Goal: Task Accomplishment & Management: Complete application form

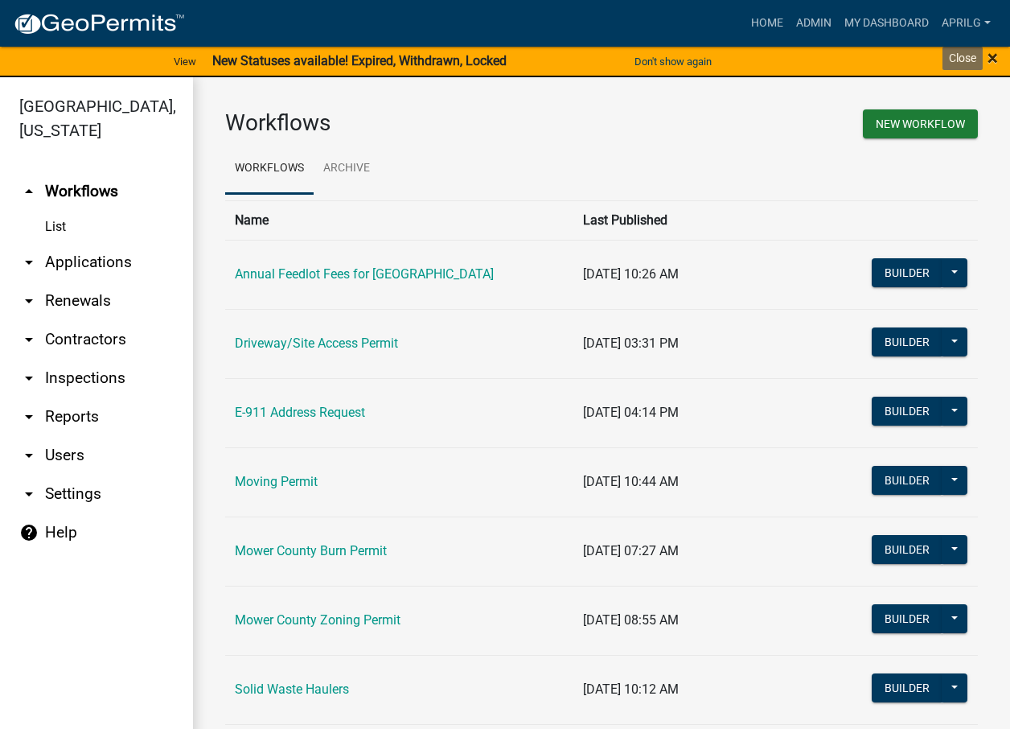
click at [995, 58] on span "×" at bounding box center [993, 58] width 10 height 23
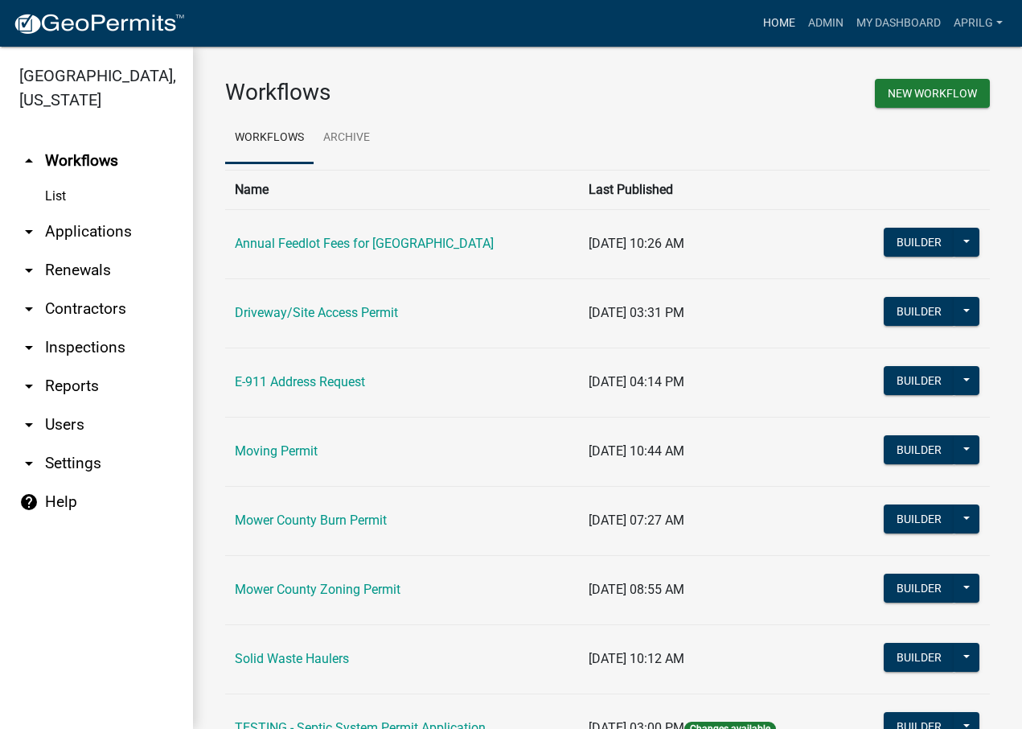
click at [763, 26] on link "Home" at bounding box center [779, 23] width 45 height 31
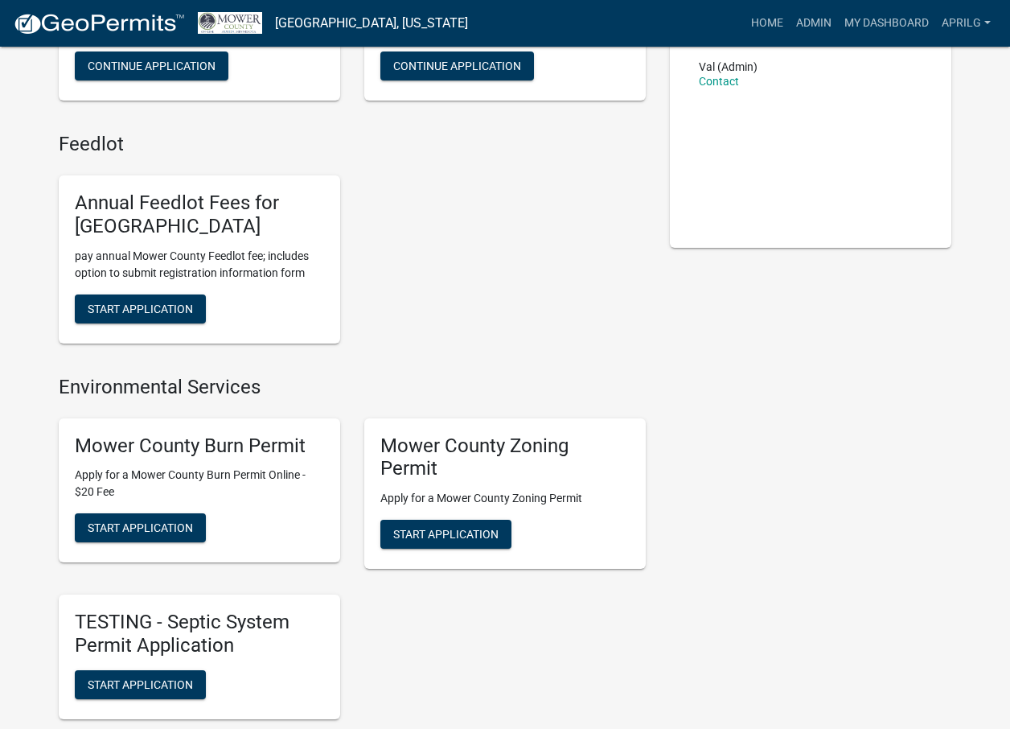
scroll to position [402, 0]
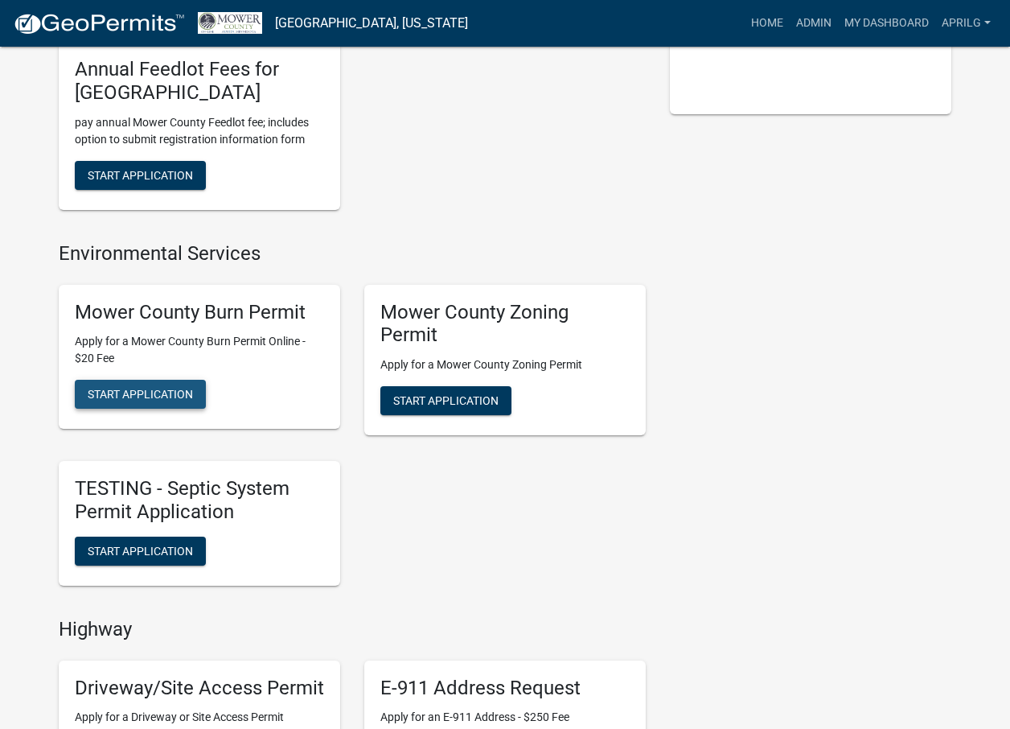
click at [141, 391] on span "Start Application" at bounding box center [140, 394] width 105 height 13
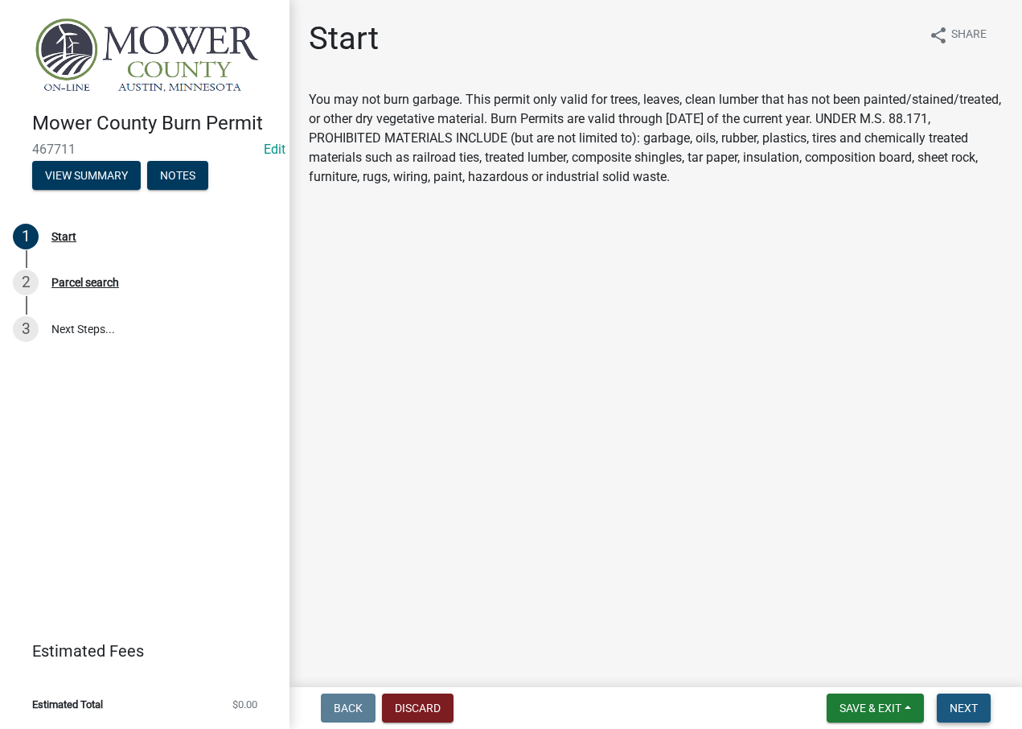
click at [971, 709] on span "Next" at bounding box center [964, 707] width 28 height 13
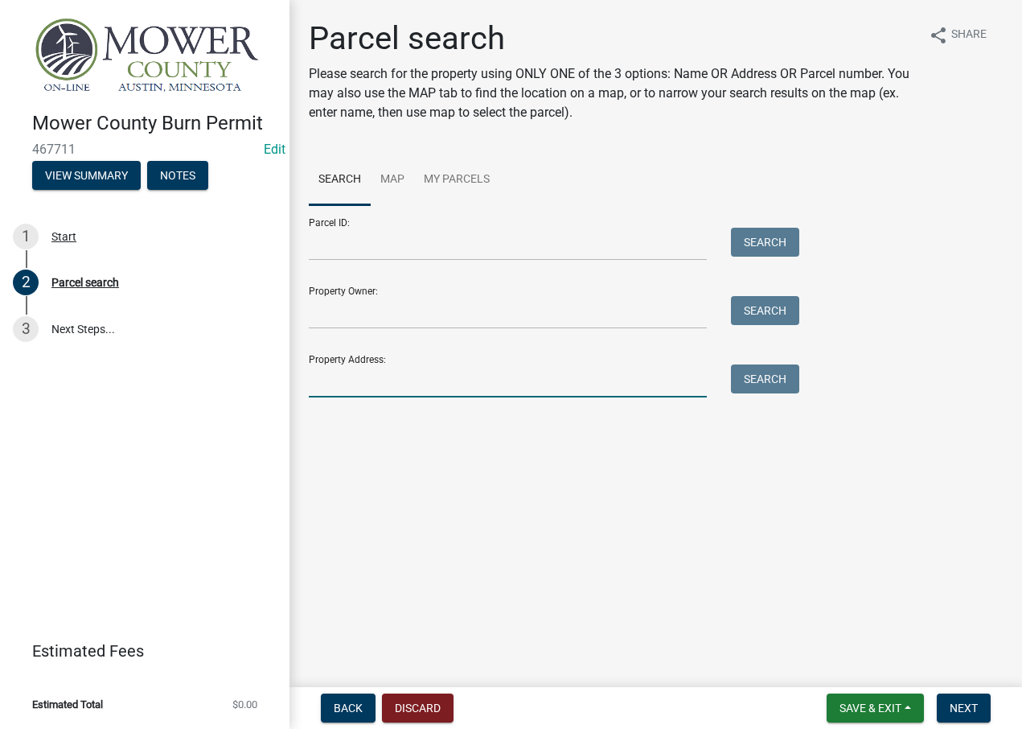
click at [340, 387] on input "Property Address:" at bounding box center [508, 380] width 398 height 33
type input "15817"
click at [755, 372] on button "Search" at bounding box center [765, 378] width 68 height 29
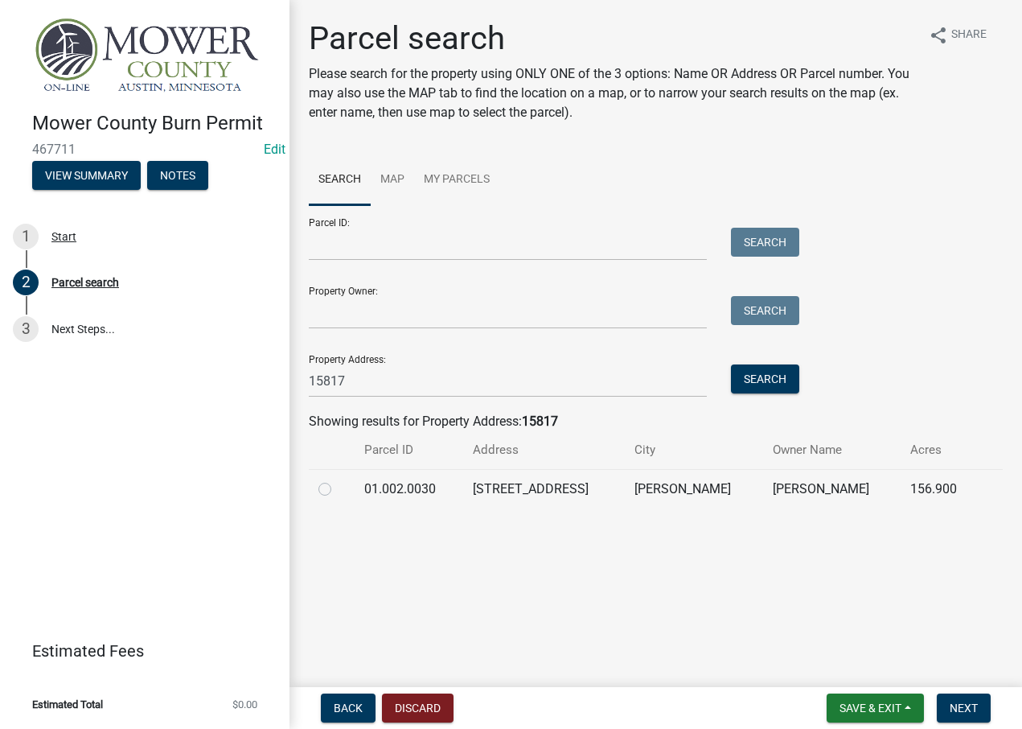
drag, startPoint x: 329, startPoint y: 490, endPoint x: 350, endPoint y: 491, distance: 20.9
click at [338, 479] on label at bounding box center [338, 479] width 0 height 0
click at [338, 490] on input "radio" at bounding box center [343, 484] width 10 height 10
radio input "true"
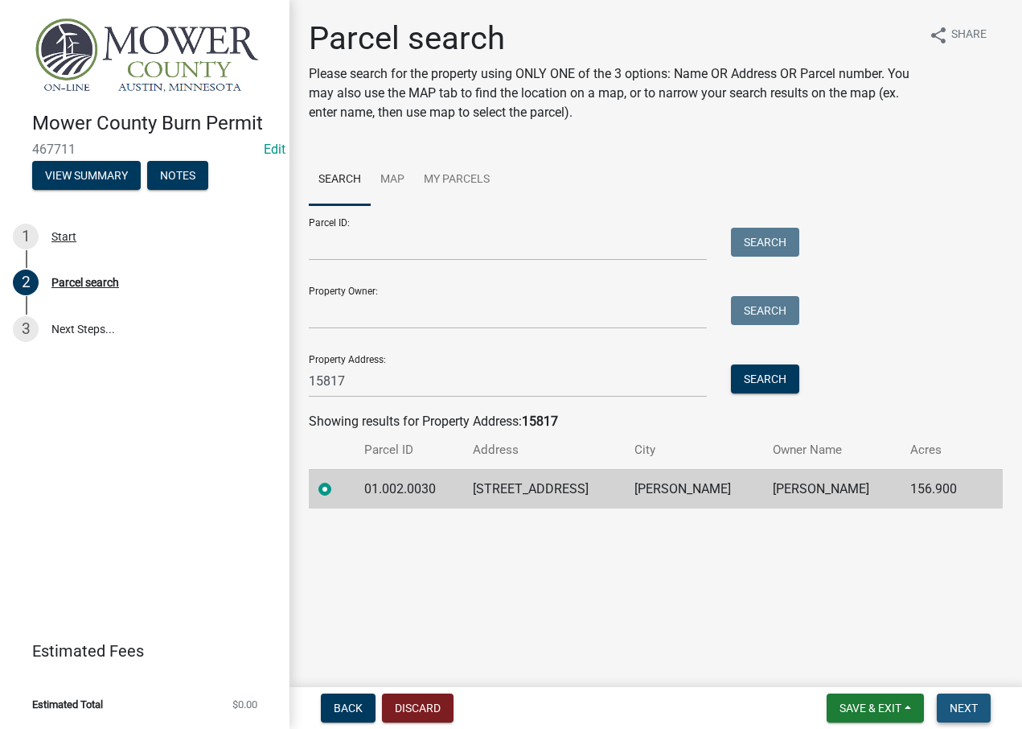
click at [967, 701] on span "Next" at bounding box center [964, 707] width 28 height 13
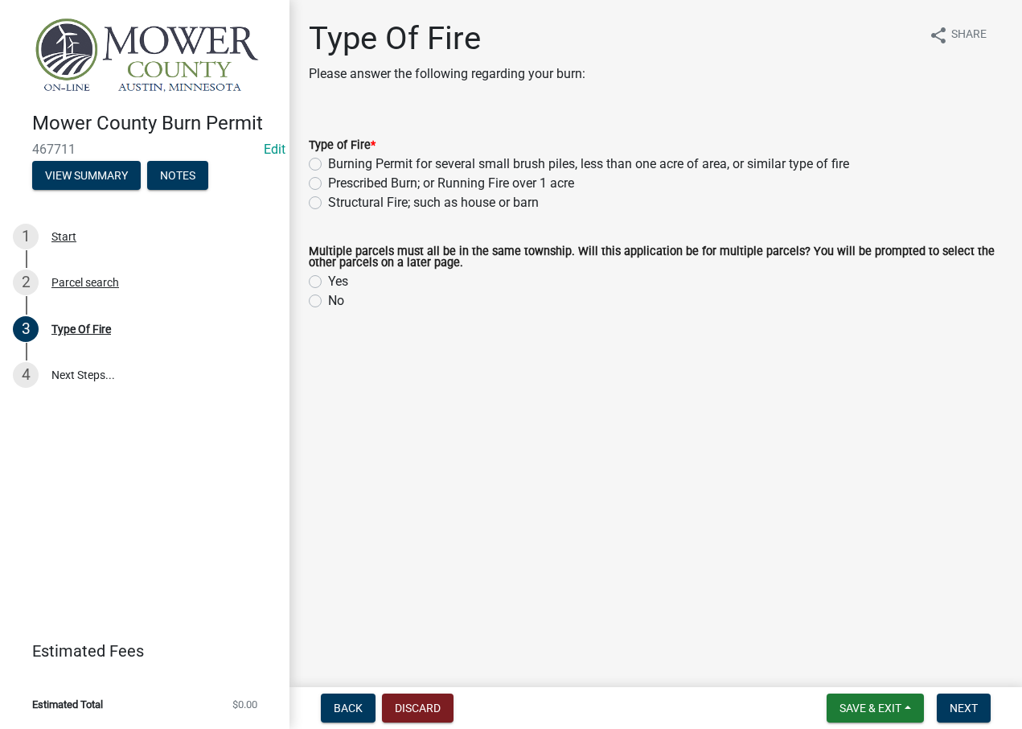
click at [328, 162] on label "Burning Permit for several small brush piles, less than one acre of area, or si…" at bounding box center [588, 163] width 521 height 19
click at [328, 162] on input "Burning Permit for several small brush piles, less than one acre of area, or si…" at bounding box center [333, 159] width 10 height 10
radio input "true"
click at [328, 301] on label "No" at bounding box center [336, 300] width 16 height 19
click at [328, 301] on input "No" at bounding box center [333, 296] width 10 height 10
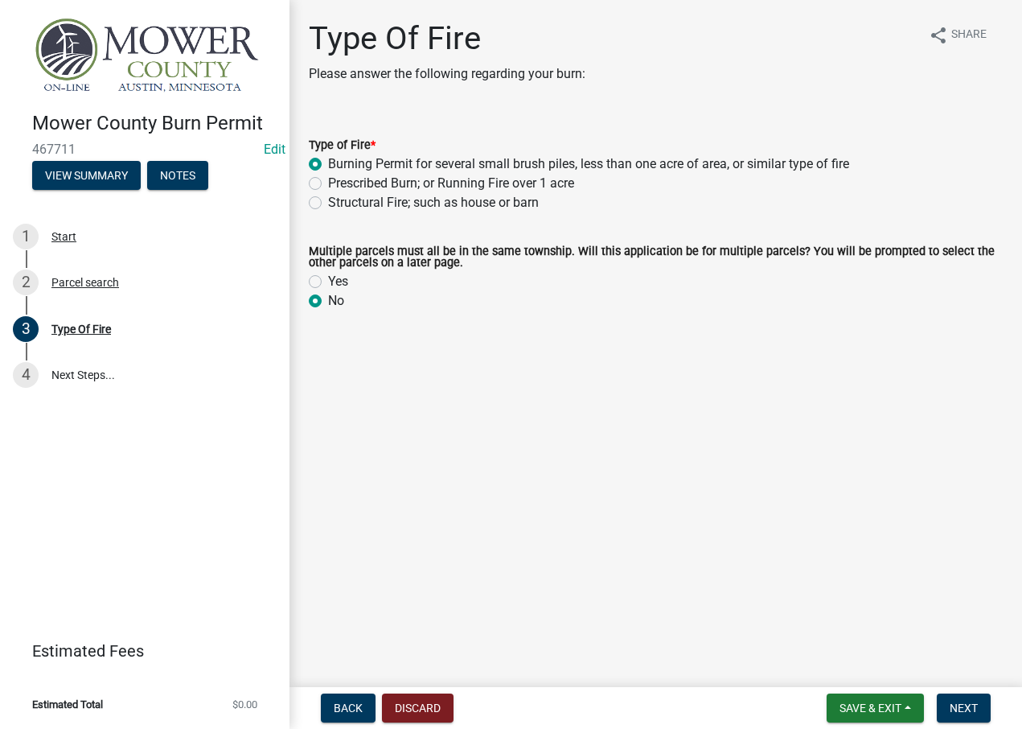
radio input "true"
click at [956, 705] on span "Next" at bounding box center [964, 707] width 28 height 13
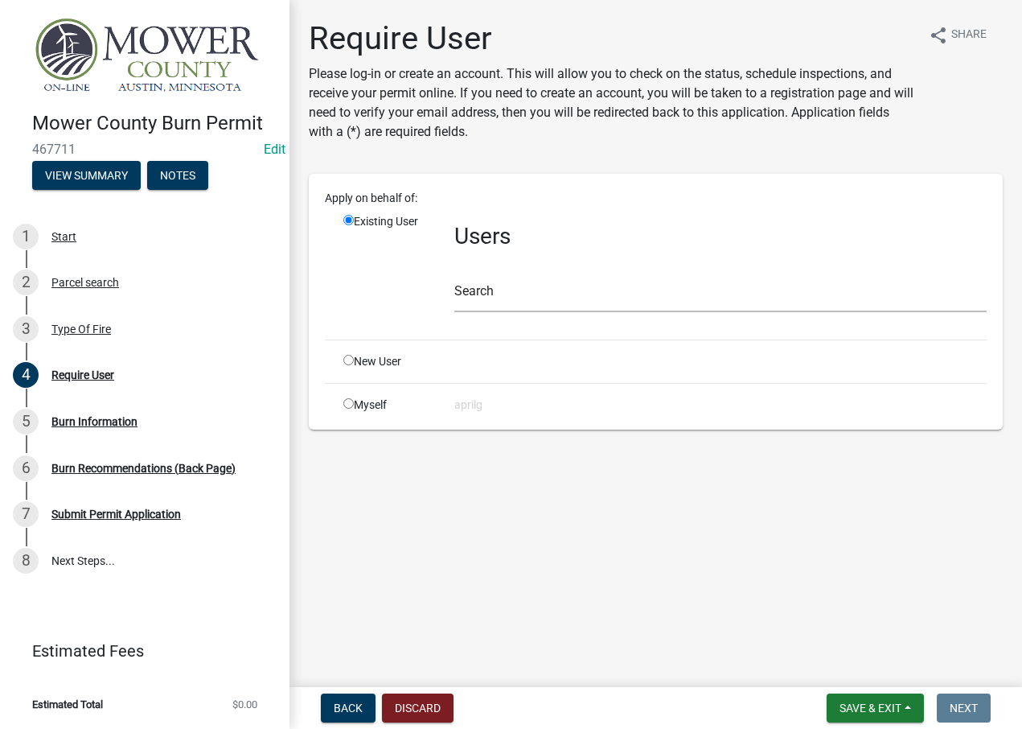
click at [348, 408] on input "radio" at bounding box center [348, 403] width 10 height 10
radio input "true"
radio input "false"
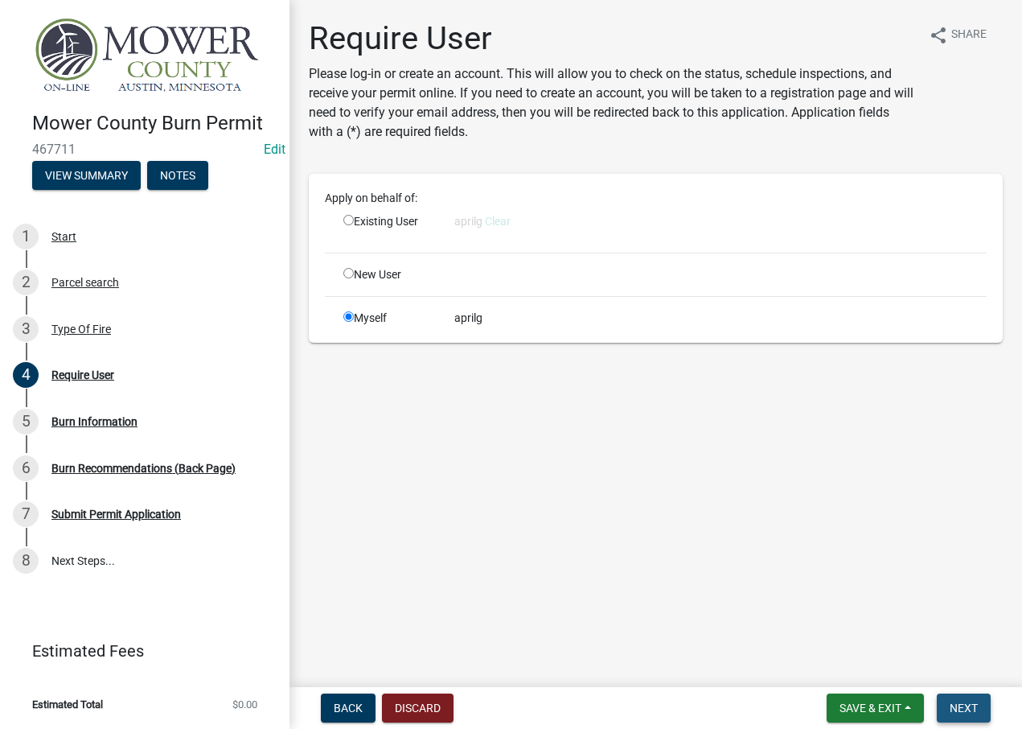
click at [964, 701] on span "Next" at bounding box center [964, 707] width 28 height 13
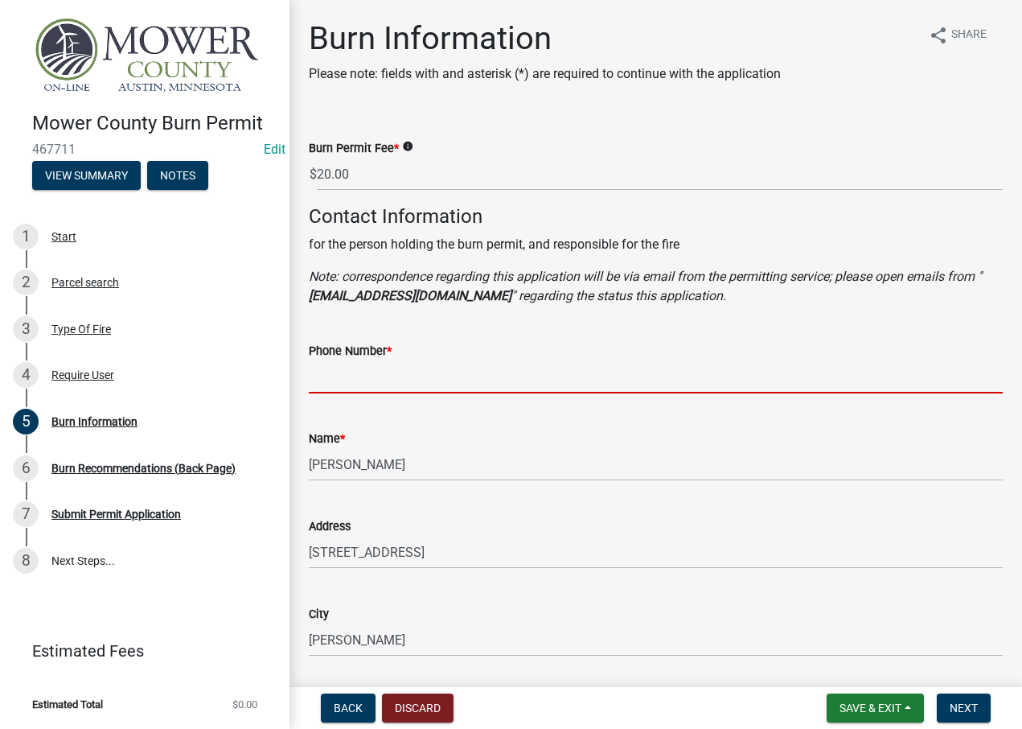
click at [358, 376] on input "Phone Number *" at bounding box center [656, 376] width 694 height 33
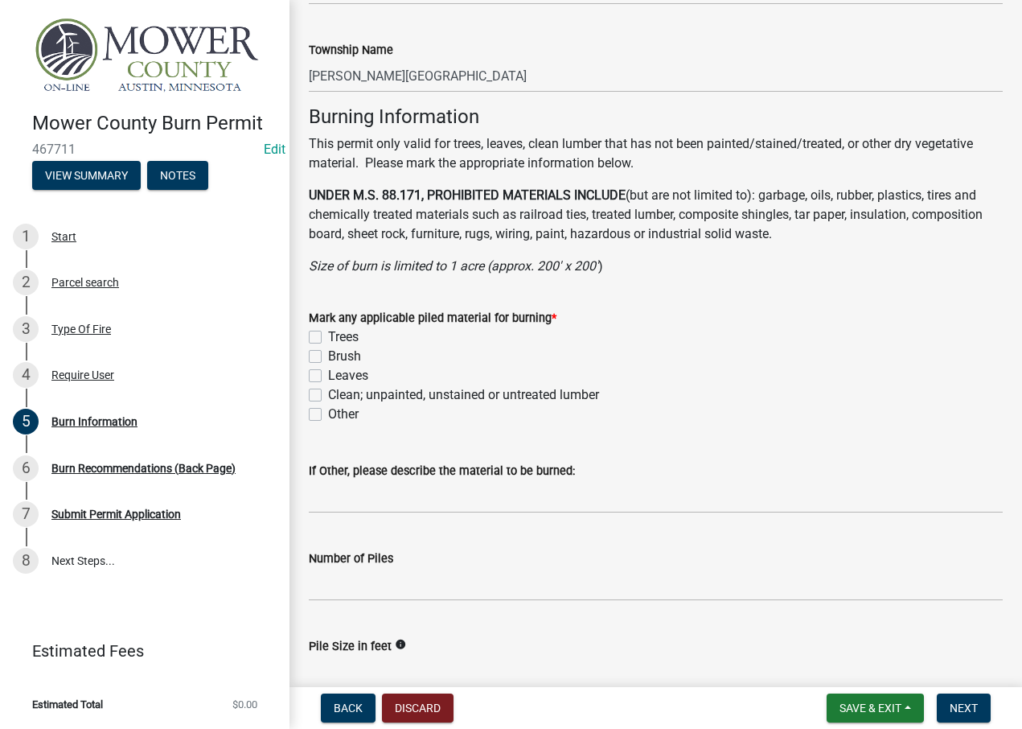
scroll to position [1046, 0]
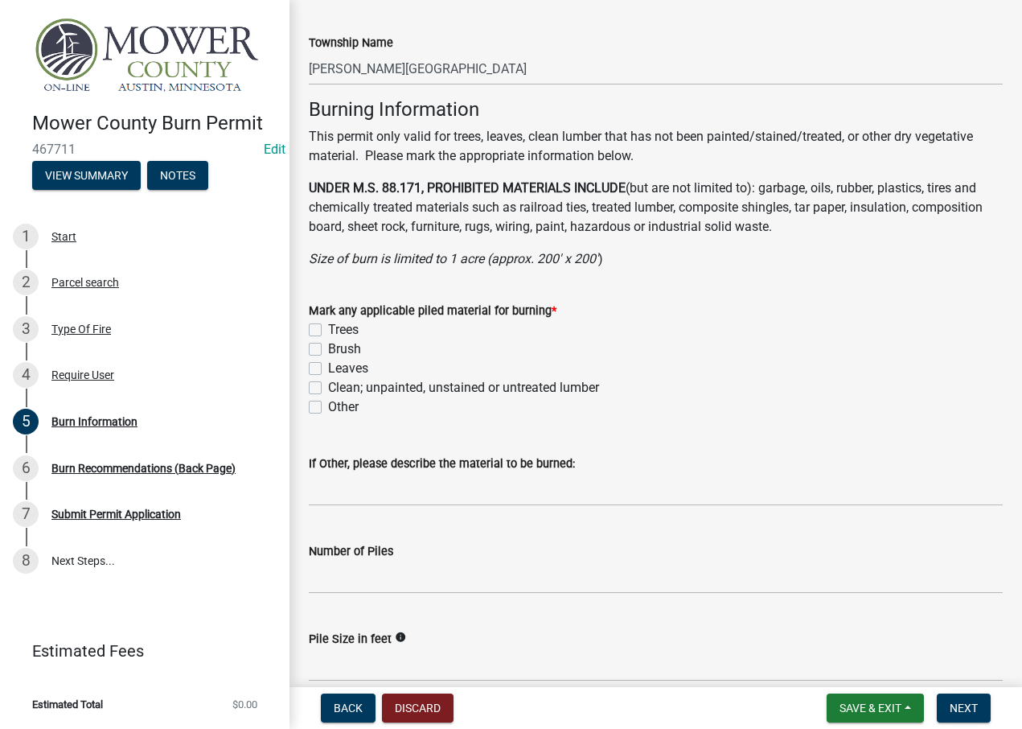
type input "[PHONE_NUMBER]"
click at [328, 332] on label "Trees" at bounding box center [343, 329] width 31 height 19
click at [328, 331] on input "Trees" at bounding box center [333, 325] width 10 height 10
checkbox input "true"
checkbox input "false"
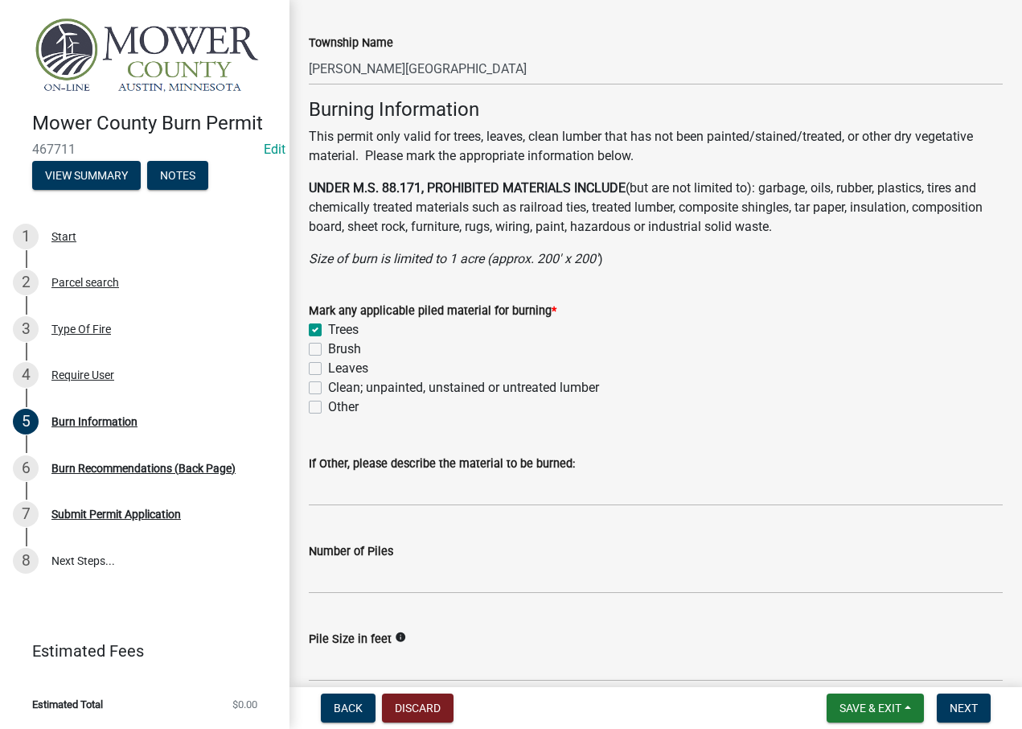
checkbox input "false"
click at [328, 347] on label "Brush" at bounding box center [344, 348] width 33 height 19
click at [328, 347] on input "Brush" at bounding box center [333, 344] width 10 height 10
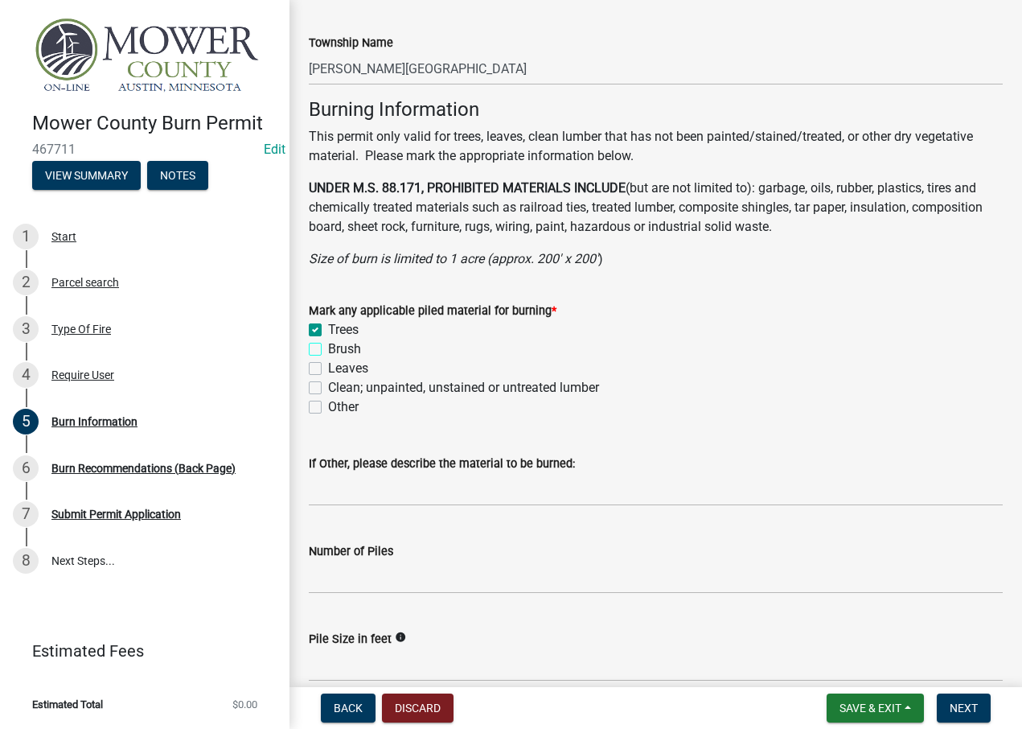
checkbox input "true"
checkbox input "false"
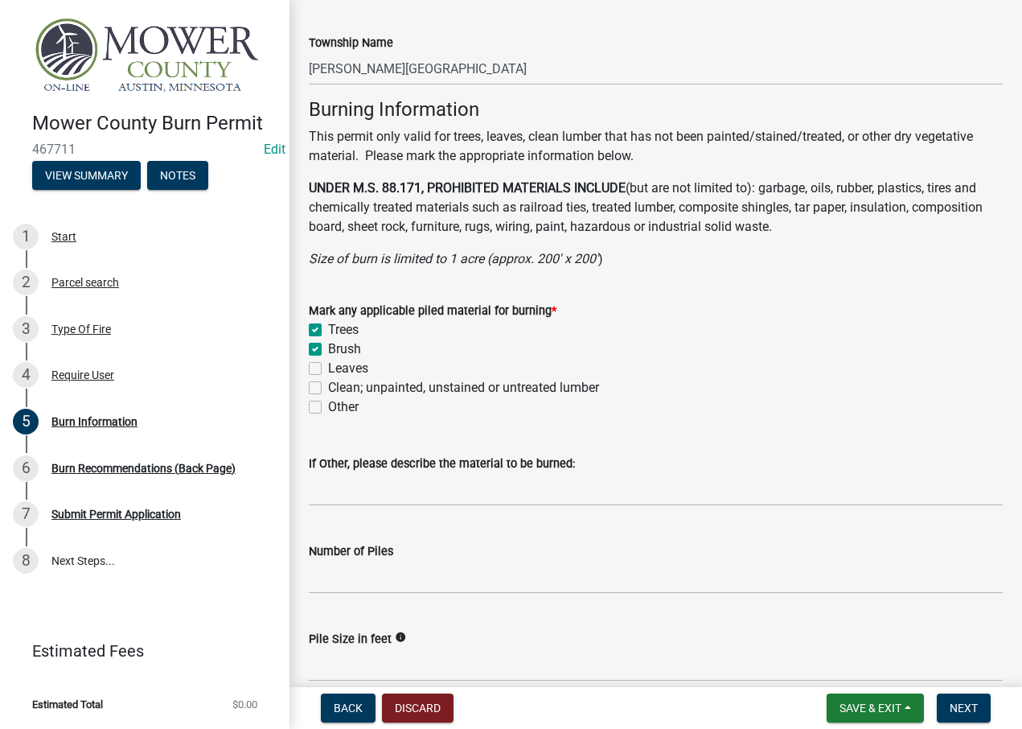
checkbox input "false"
click at [328, 367] on label "Leaves" at bounding box center [348, 368] width 40 height 19
click at [328, 367] on input "Leaves" at bounding box center [333, 364] width 10 height 10
checkbox input "true"
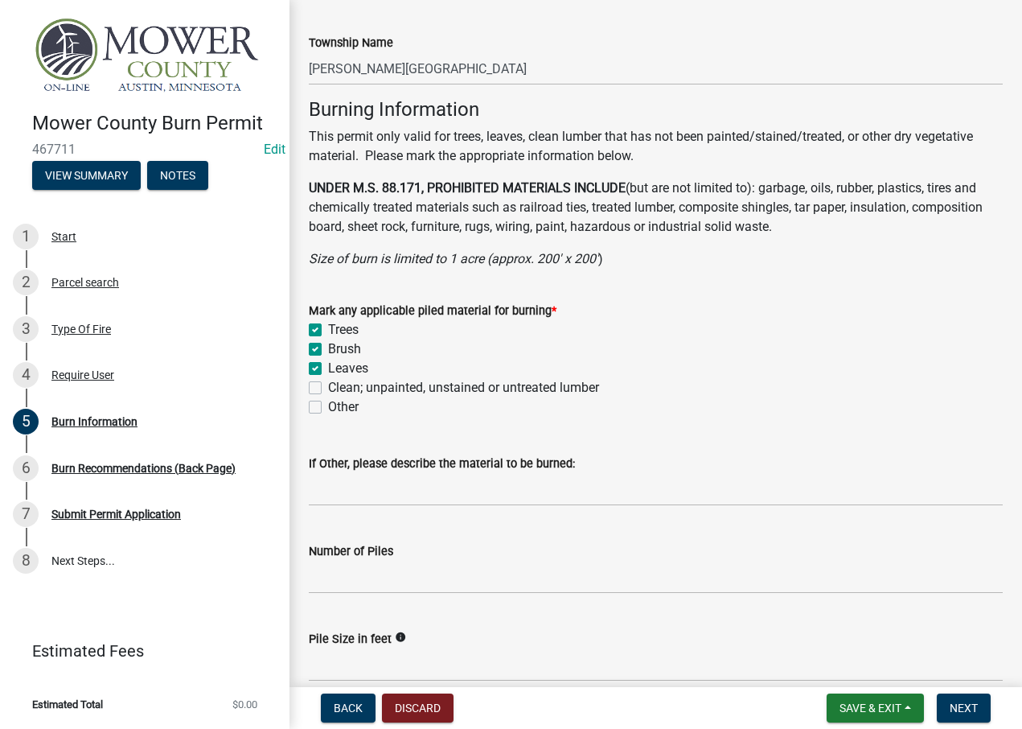
checkbox input "true"
checkbox input "false"
click at [328, 393] on label "Clean; unpainted, unstained or untreated lumber" at bounding box center [463, 387] width 271 height 19
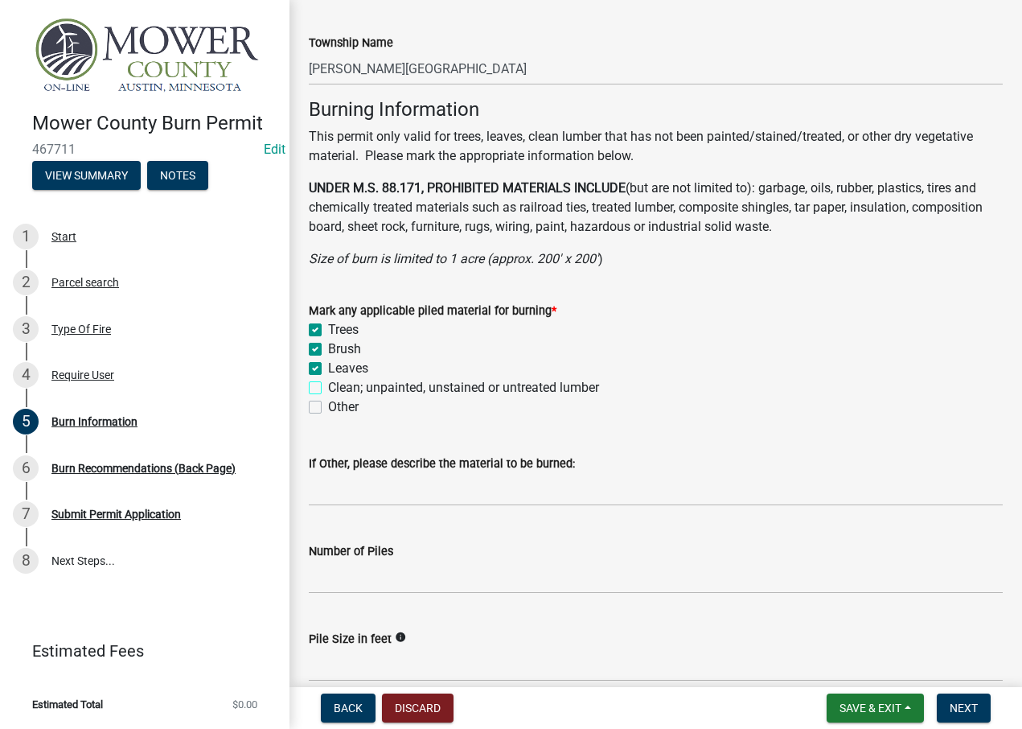
click at [328, 389] on input "Clean; unpainted, unstained or untreated lumber" at bounding box center [333, 383] width 10 height 10
checkbox input "true"
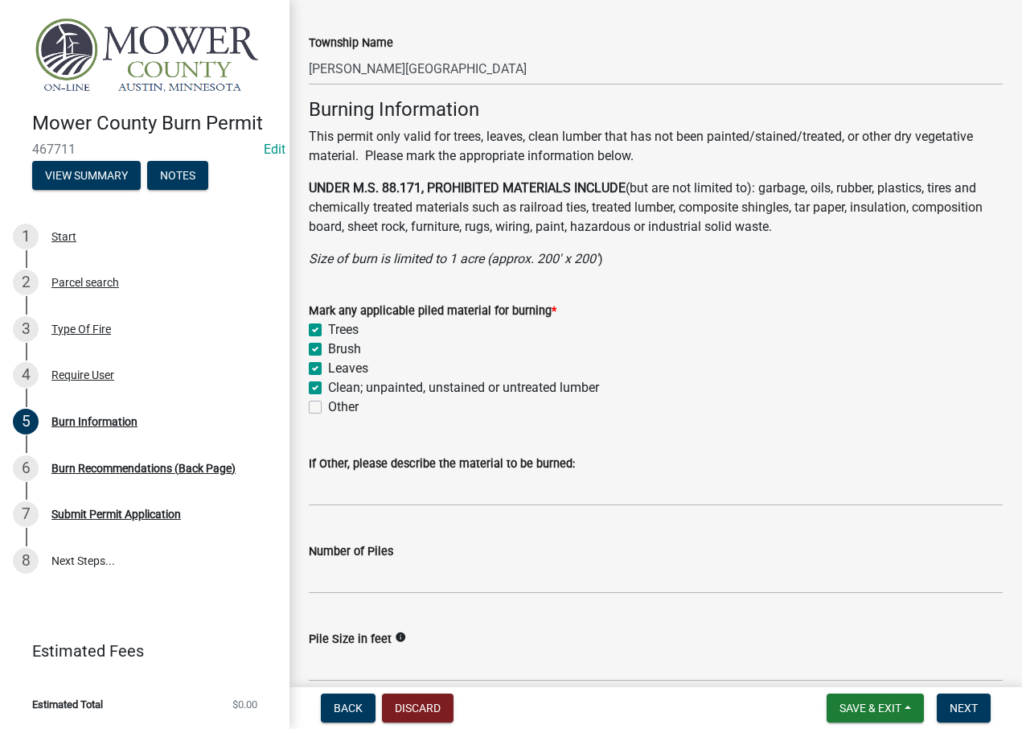
checkbox input "true"
checkbox input "false"
click at [984, 710] on button "Next" at bounding box center [964, 707] width 54 height 29
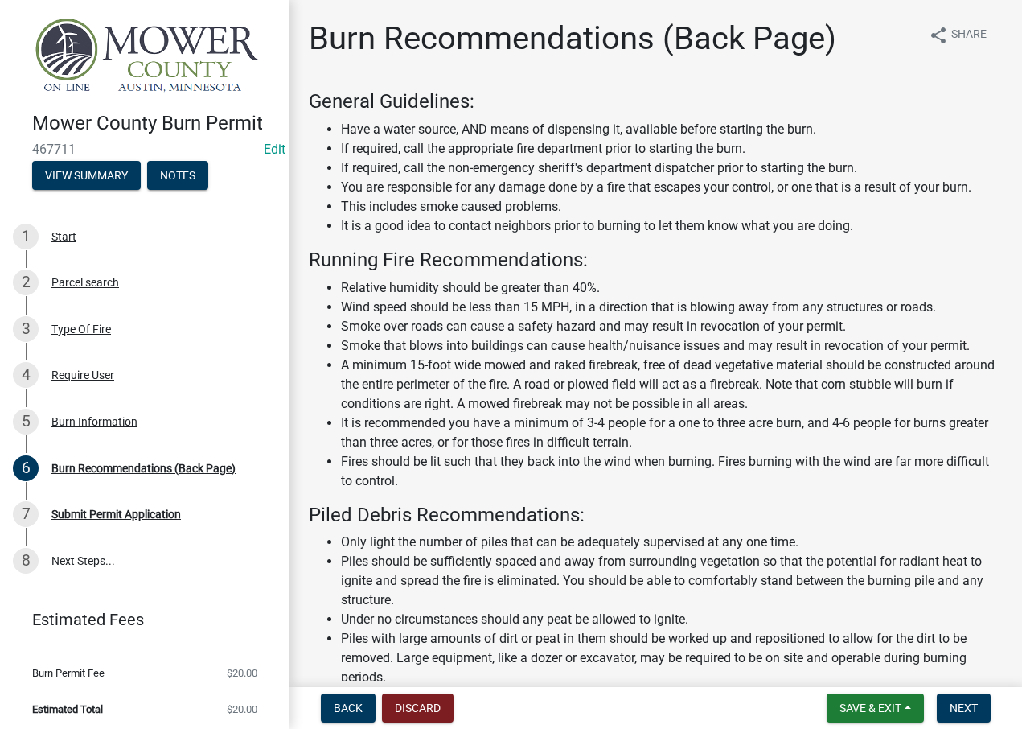
scroll to position [260, 0]
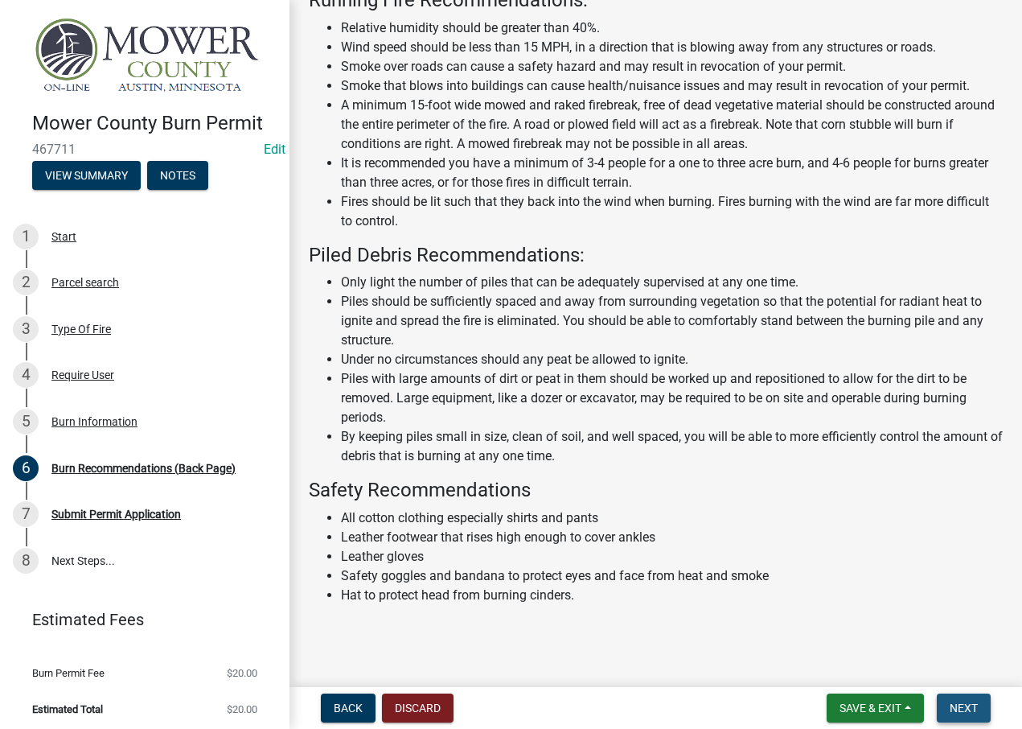
click at [973, 712] on span "Next" at bounding box center [964, 707] width 28 height 13
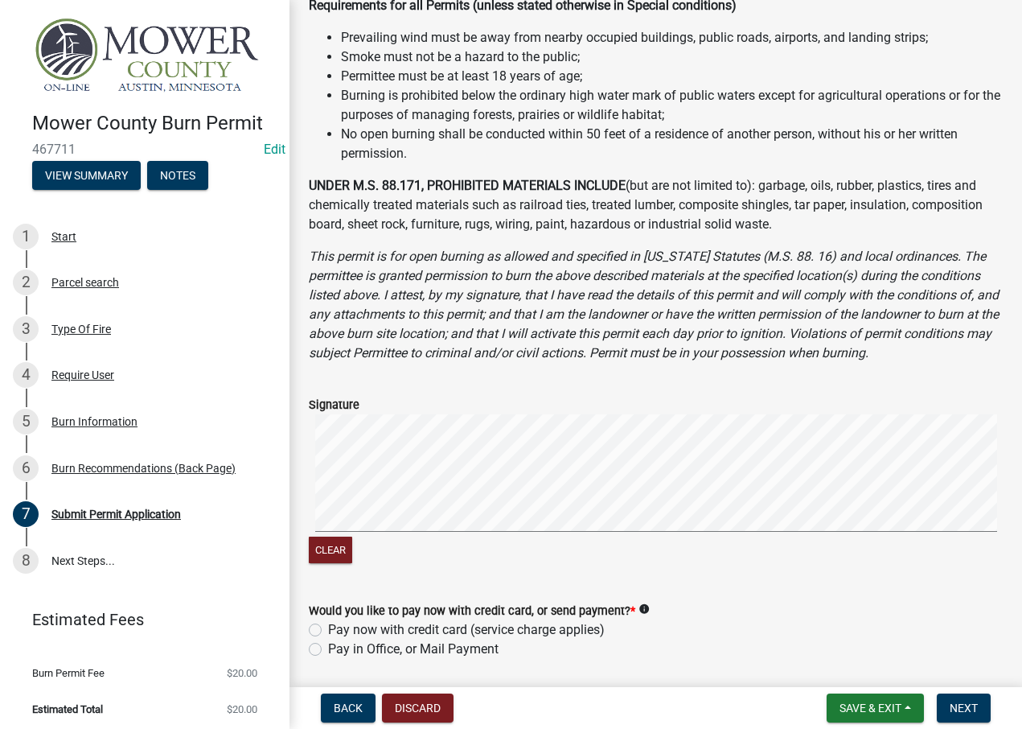
scroll to position [678, 0]
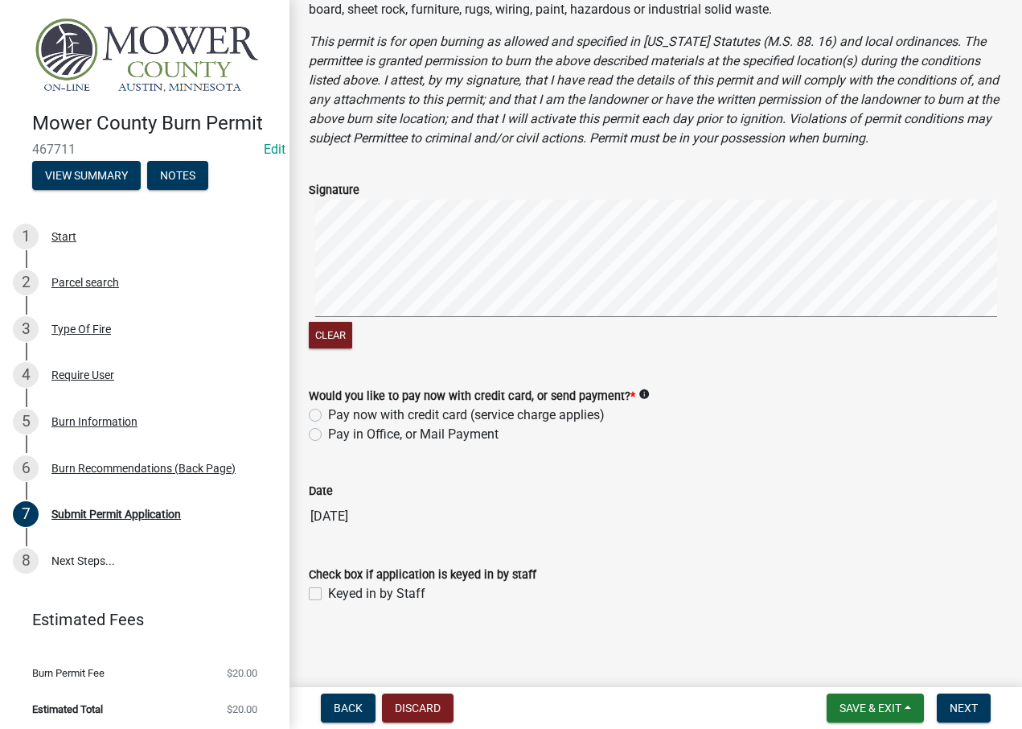
click at [328, 436] on label "Pay in Office, or Mail Payment" at bounding box center [413, 434] width 171 height 19
click at [328, 435] on input "Pay in Office, or Mail Payment" at bounding box center [333, 430] width 10 height 10
radio input "true"
click at [328, 588] on label "Keyed in by Staff" at bounding box center [376, 593] width 97 height 19
click at [328, 588] on input "Keyed in by Staff" at bounding box center [333, 589] width 10 height 10
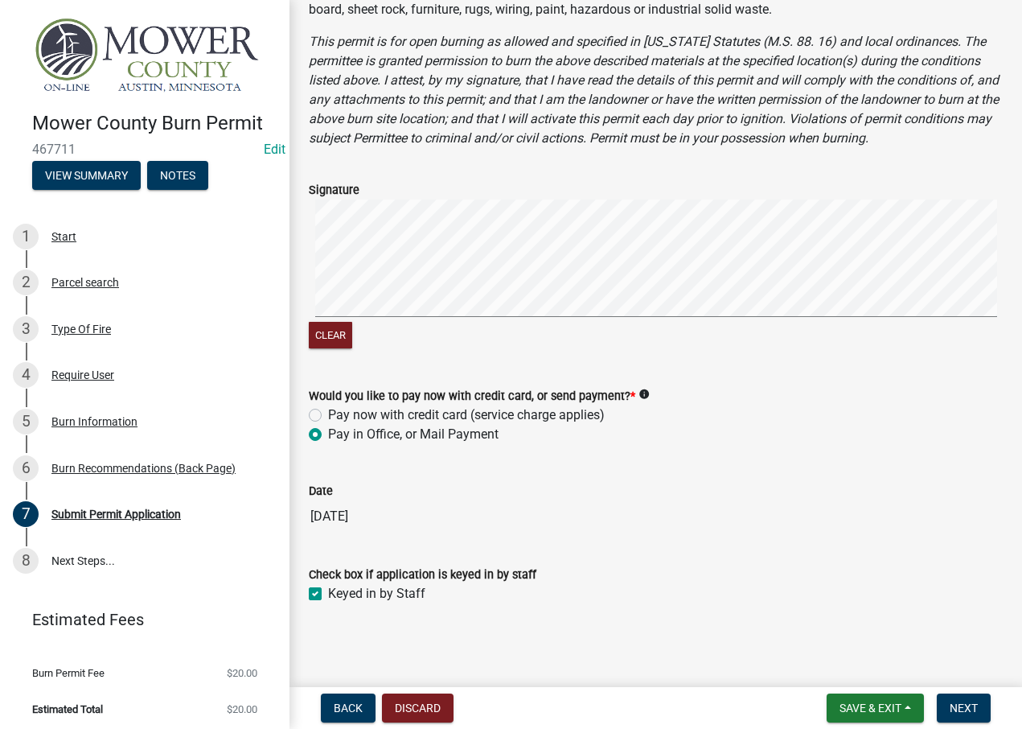
checkbox input "true"
click at [964, 709] on span "Next" at bounding box center [964, 707] width 28 height 13
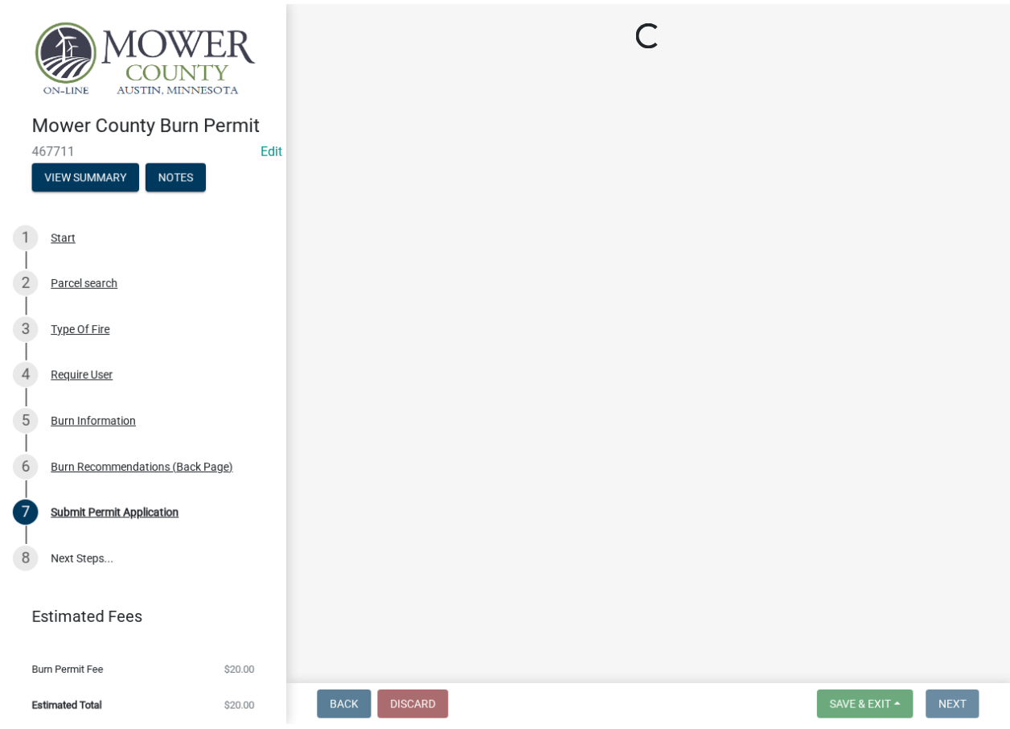
scroll to position [0, 0]
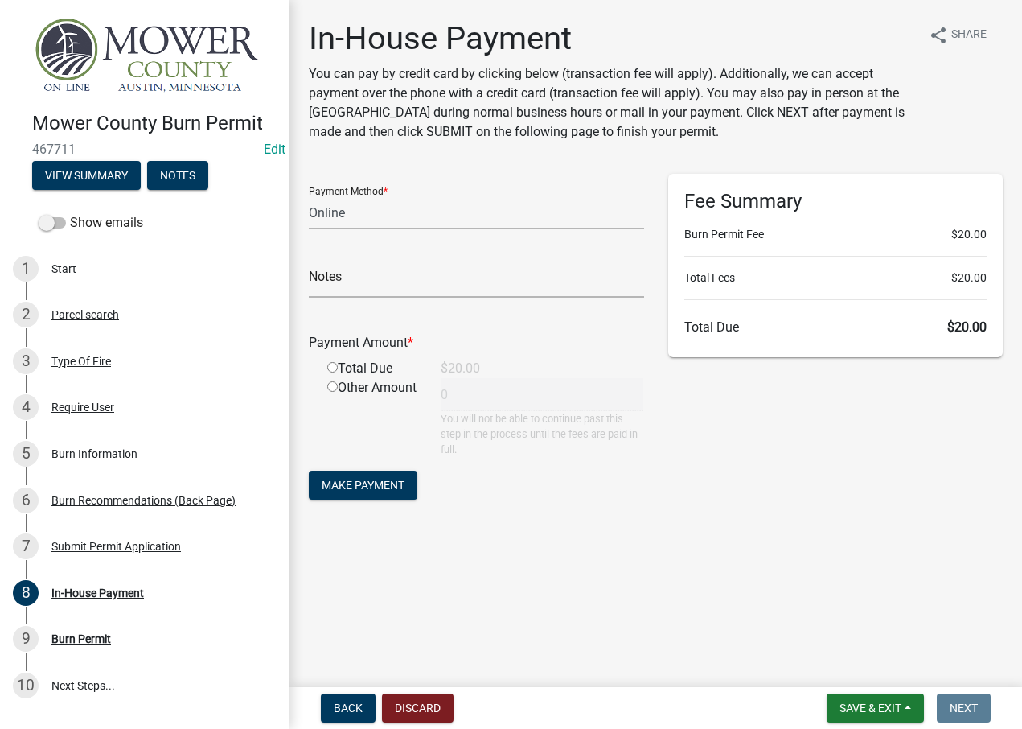
click at [360, 215] on select "Credit Card POS Check Cash Online" at bounding box center [476, 212] width 335 height 33
select select "1: 0"
click at [309, 196] on select "Credit Card POS Check Cash Online" at bounding box center [476, 212] width 335 height 33
click at [392, 282] on input "text" at bounding box center [476, 281] width 335 height 33
type input "17655"
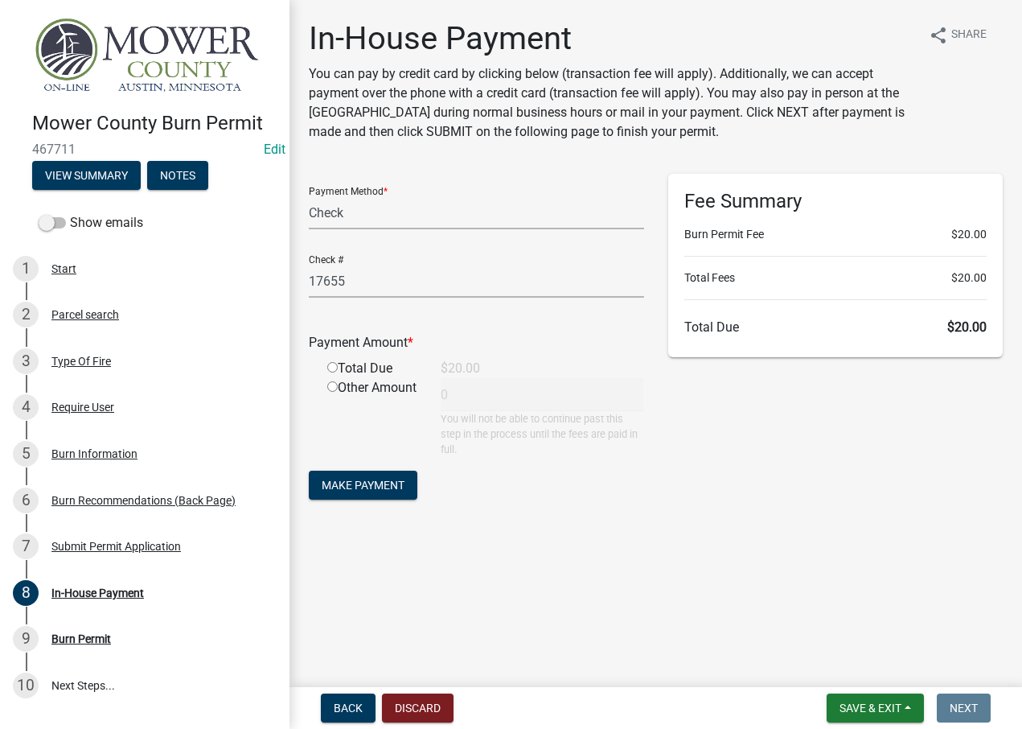
click at [332, 367] on input "radio" at bounding box center [332, 367] width 10 height 10
radio input "true"
type input "20"
click at [360, 483] on span "Make Payment" at bounding box center [363, 484] width 83 height 13
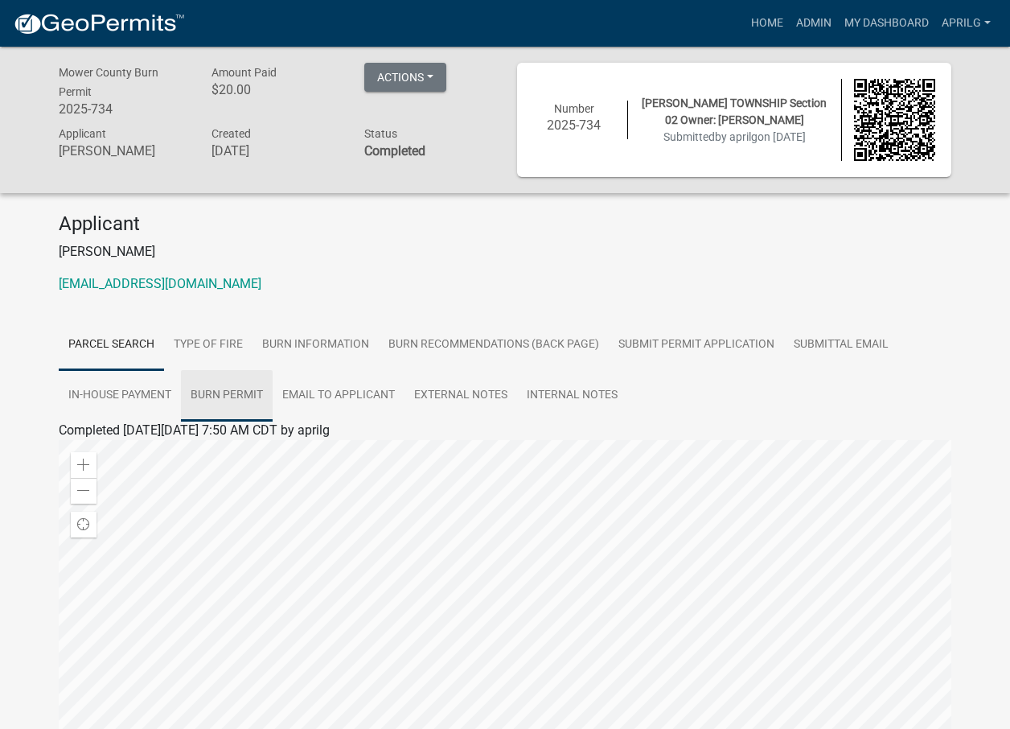
click at [234, 393] on link "Burn Permit" at bounding box center [227, 395] width 92 height 51
click at [97, 450] on link "Burn Permit" at bounding box center [92, 449] width 67 height 15
click at [102, 392] on link "In-House Payment" at bounding box center [120, 395] width 122 height 51
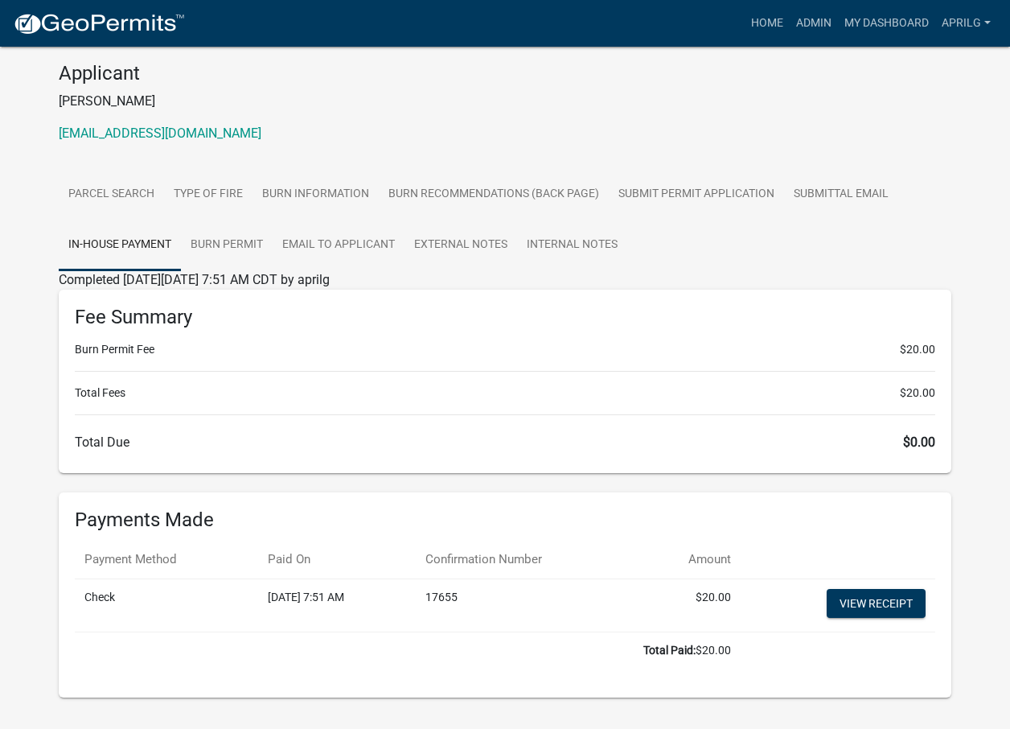
scroll to position [161, 0]
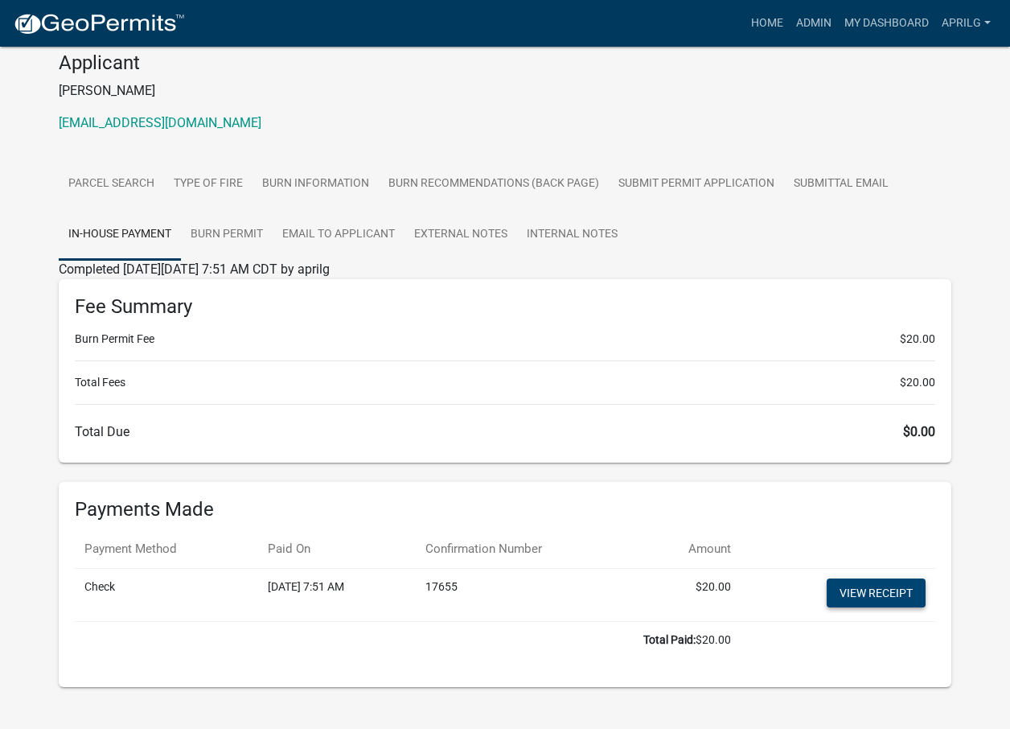
click at [891, 596] on link "View receipt" at bounding box center [876, 592] width 99 height 29
click at [816, 23] on link "Admin" at bounding box center [814, 23] width 48 height 31
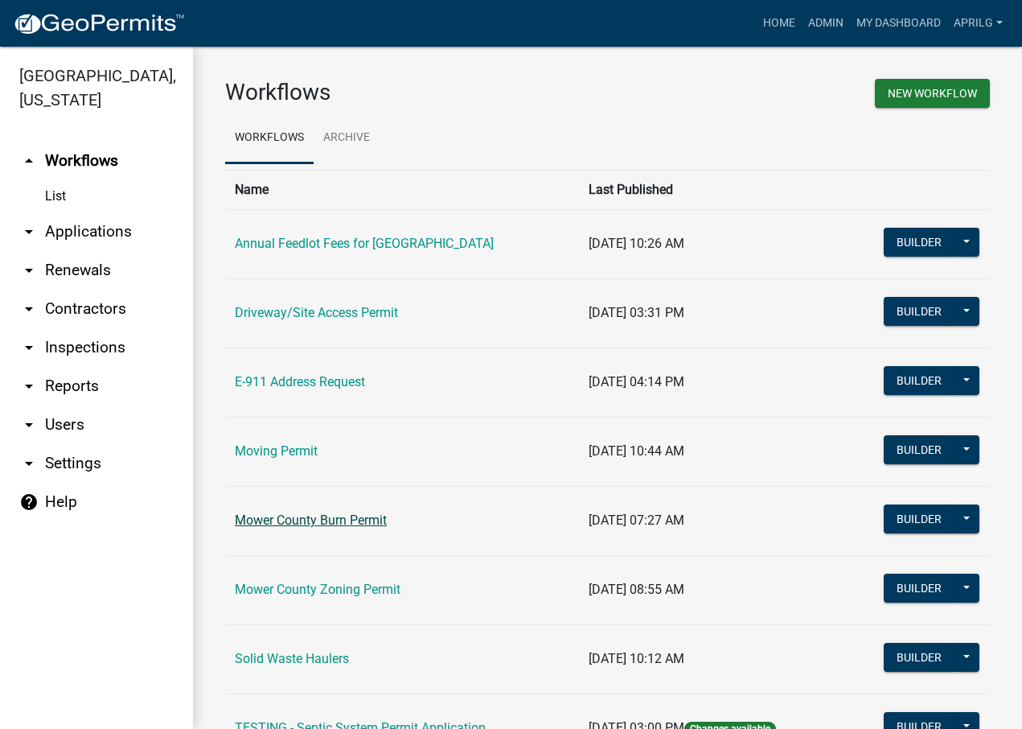
click at [303, 515] on link "Mower County Burn Permit" at bounding box center [311, 519] width 152 height 15
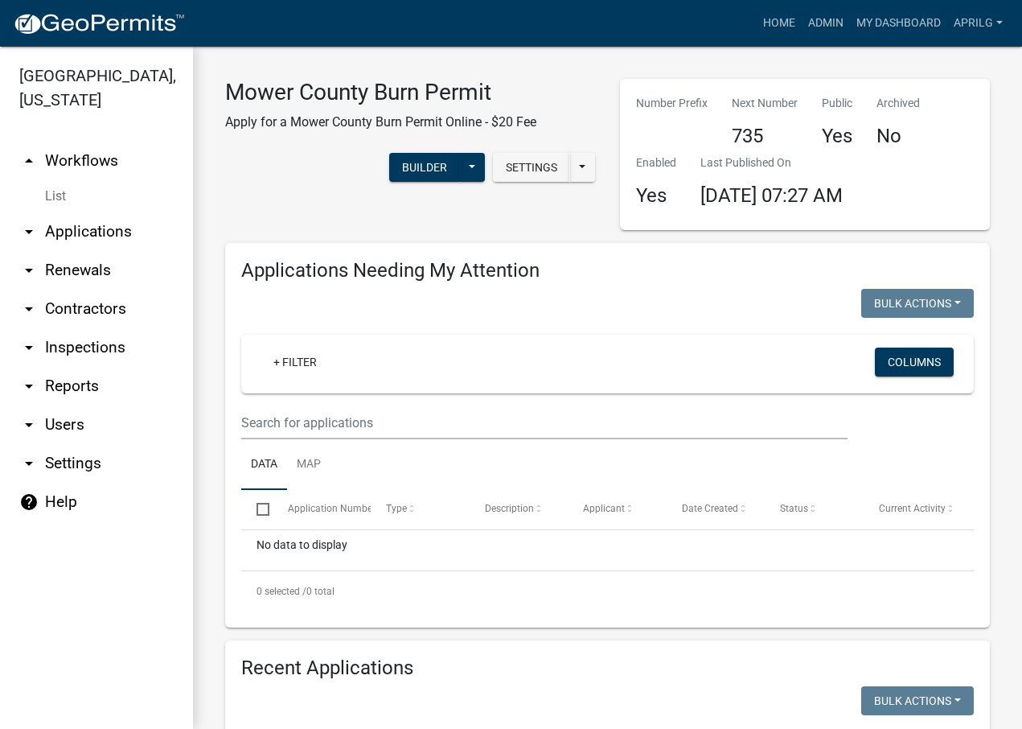
select select "1: 25"
